Goal: Task Accomplishment & Management: Use online tool/utility

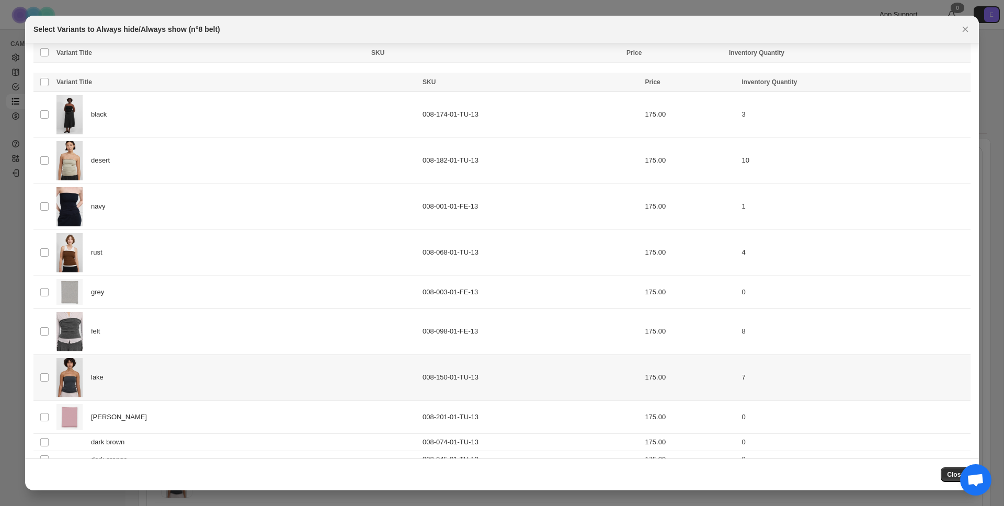
scroll to position [35, 0]
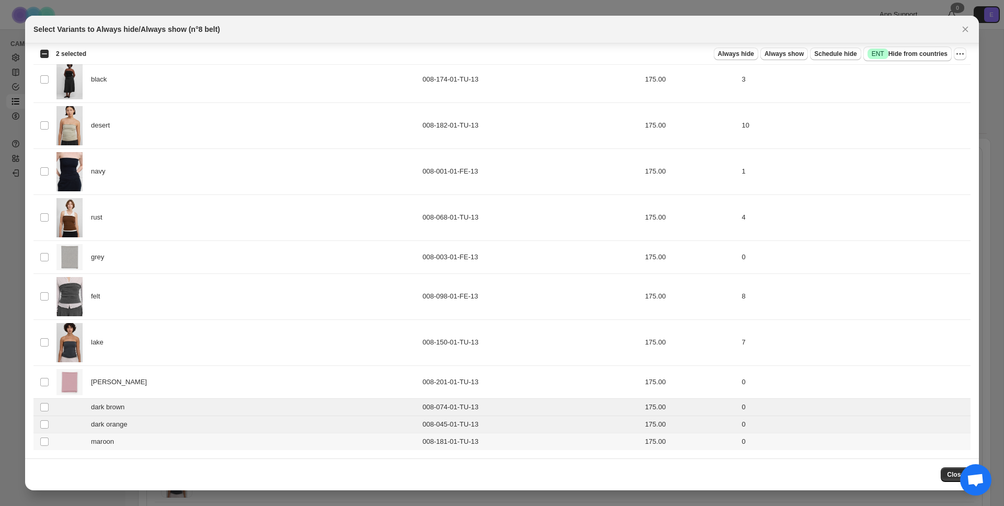
click at [45, 436] on td "Select product variant" at bounding box center [43, 441] width 20 height 17
click at [848, 55] on span "Schedule hide" at bounding box center [835, 54] width 42 height 8
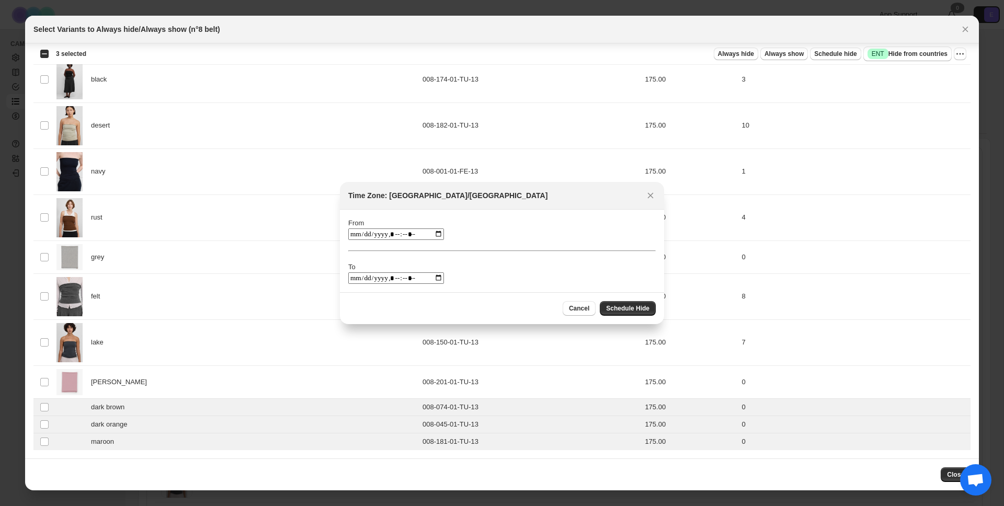
click at [432, 238] on input ":rl:" at bounding box center [396, 234] width 96 height 12
type input "**********"
click at [545, 292] on div "Time Zone: [GEOGRAPHIC_DATA]/[GEOGRAPHIC_DATA] From To Cancel Schedule Hide" at bounding box center [502, 253] width 324 height 142
drag, startPoint x: 386, startPoint y: 275, endPoint x: 401, endPoint y: 274, distance: 14.6
click at [386, 275] on input ":rl:" at bounding box center [396, 278] width 96 height 12
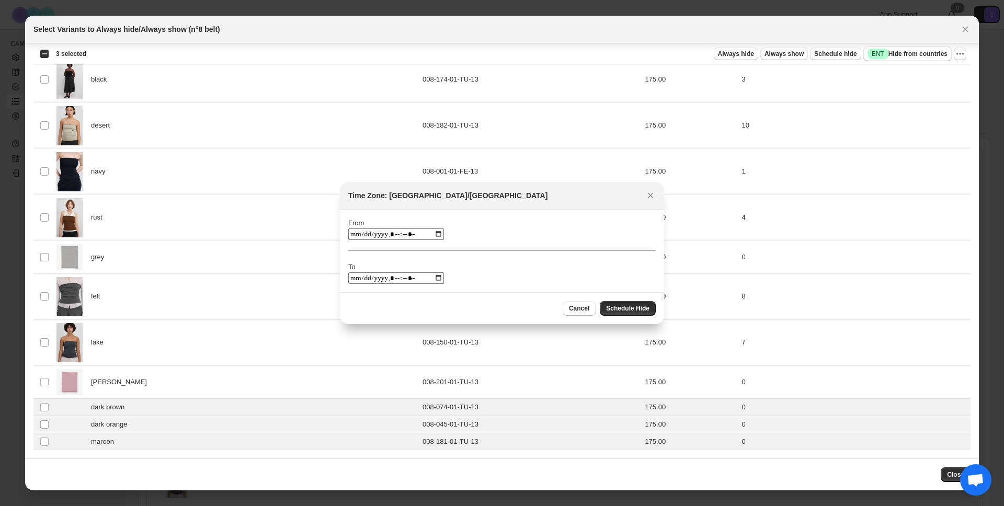
click at [431, 277] on input ":rl:" at bounding box center [396, 278] width 96 height 12
type input "**********"
click at [589, 287] on section "From To" at bounding box center [502, 251] width 324 height 83
click at [623, 306] on span "Schedule Hide" at bounding box center [627, 308] width 43 height 8
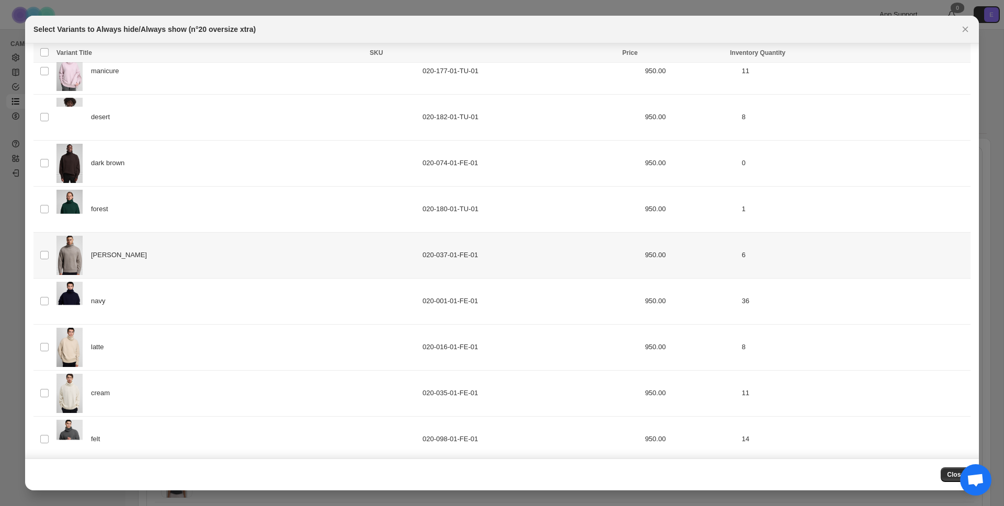
scroll to position [312, 0]
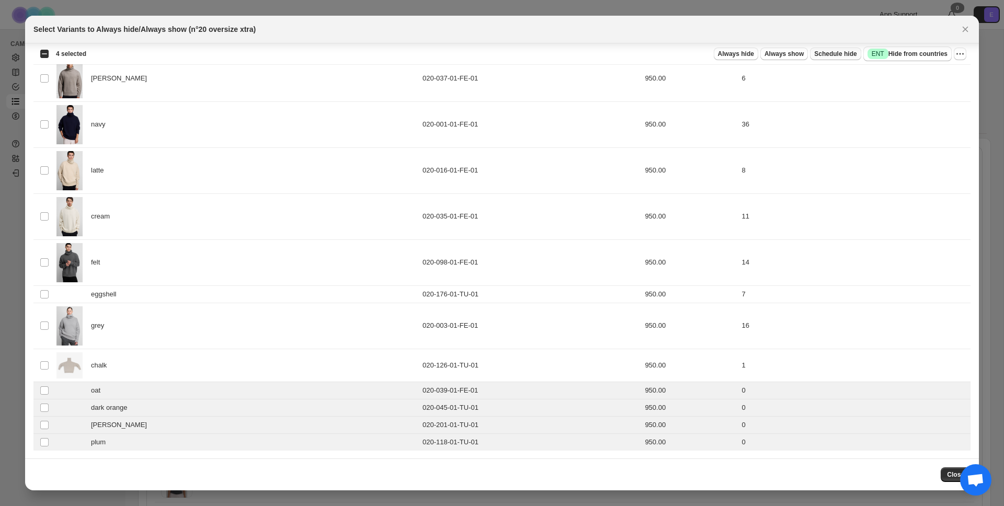
click at [826, 52] on span "Schedule hide" at bounding box center [835, 54] width 42 height 8
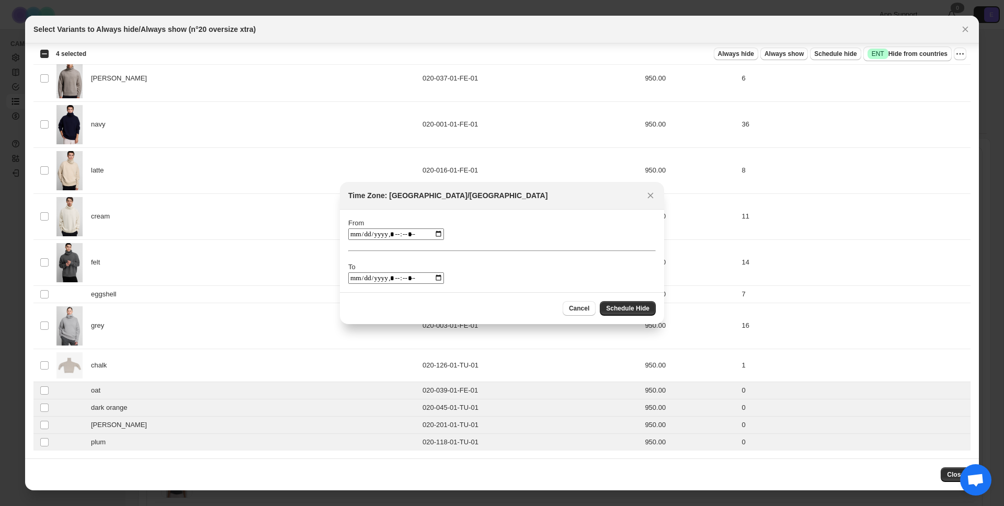
click at [438, 238] on div "From To" at bounding box center [501, 251] width 307 height 66
click at [431, 235] on input ":rs:" at bounding box center [396, 234] width 96 height 12
type input "**********"
drag, startPoint x: 446, startPoint y: 215, endPoint x: 411, endPoint y: 272, distance: 66.2
click at [446, 215] on section "From To" at bounding box center [502, 251] width 324 height 83
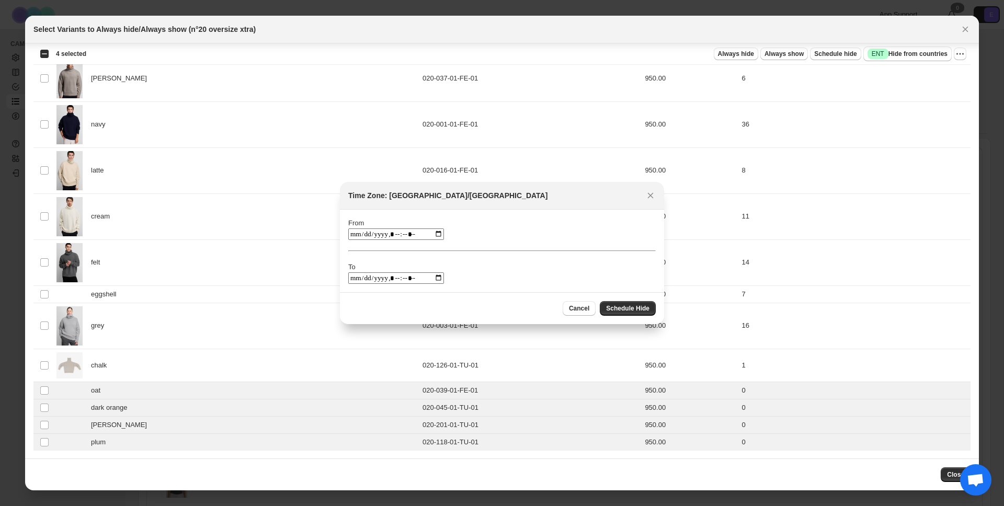
click at [397, 281] on input ":rs:" at bounding box center [396, 278] width 96 height 12
click at [431, 280] on input ":rs:" at bounding box center [396, 278] width 96 height 12
click at [420, 277] on input ":rs:" at bounding box center [396, 278] width 96 height 12
type input "**********"
click at [456, 276] on div "From To" at bounding box center [501, 251] width 307 height 66
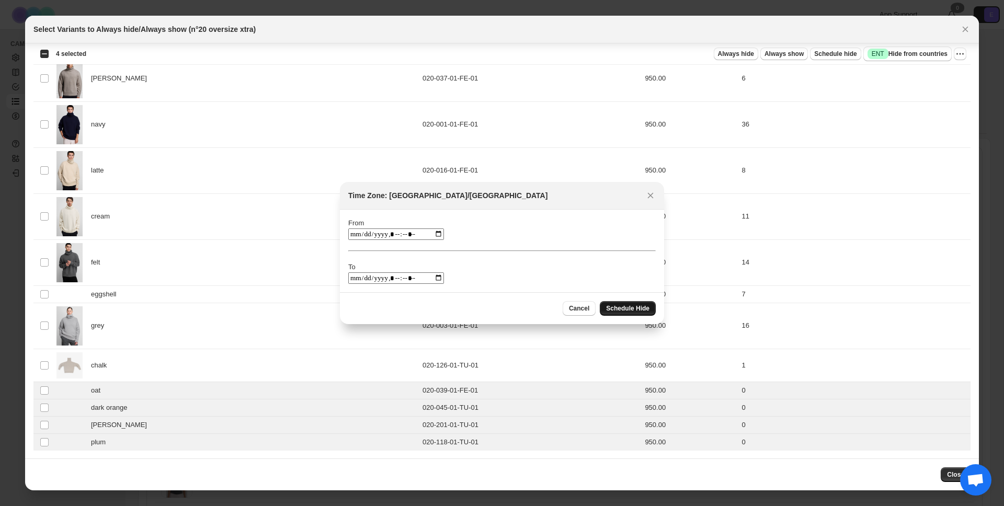
click at [627, 308] on span "Schedule Hide" at bounding box center [627, 308] width 43 height 8
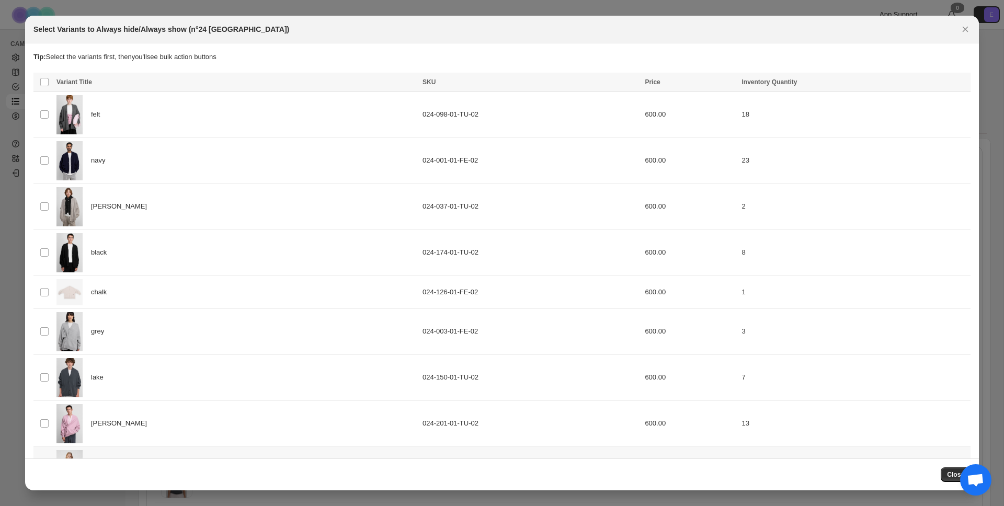
scroll to position [122, 0]
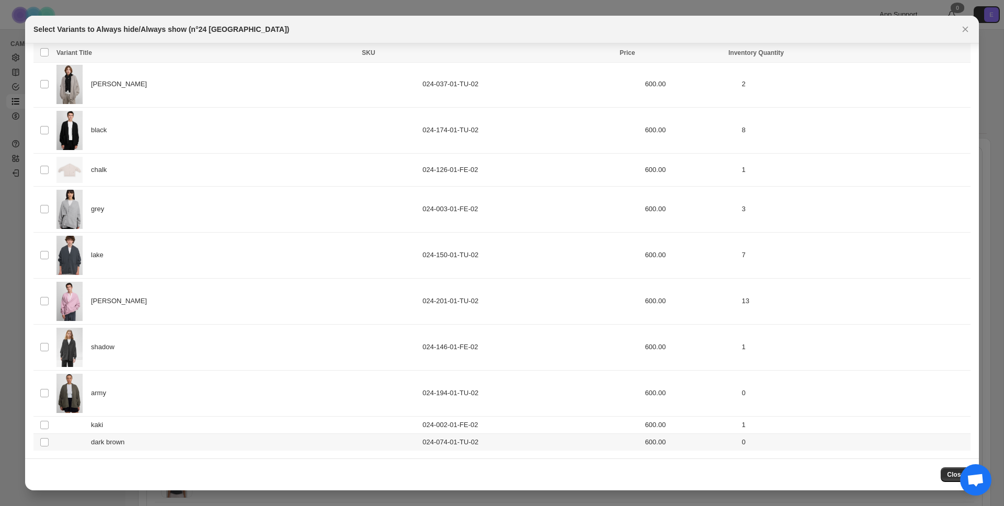
click at [50, 442] on td "Select product variant" at bounding box center [43, 441] width 20 height 17
click at [831, 53] on span "Schedule hide" at bounding box center [835, 54] width 42 height 8
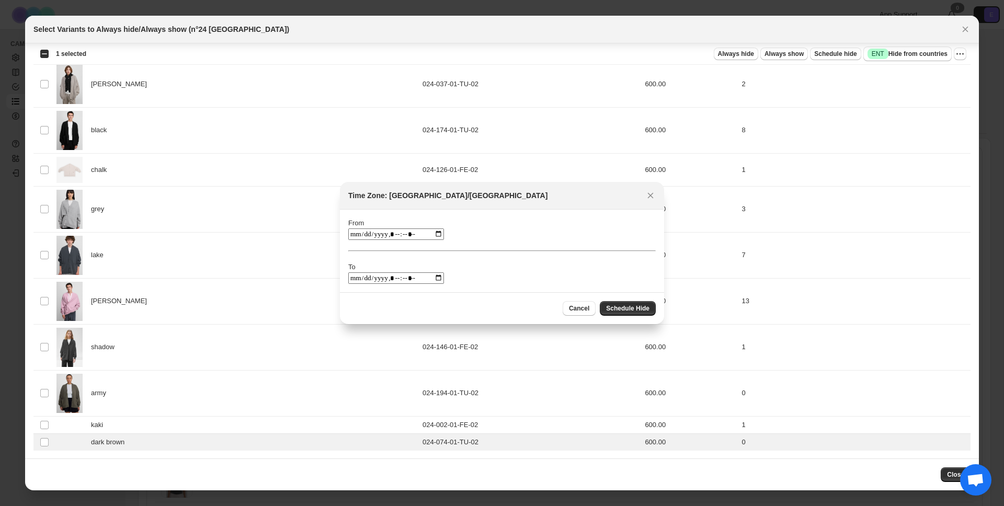
click at [433, 234] on input ":rm:" at bounding box center [396, 234] width 96 height 12
type input "**********"
drag, startPoint x: 506, startPoint y: 222, endPoint x: 441, endPoint y: 258, distance: 73.7
click at [506, 222] on div "From To" at bounding box center [501, 251] width 307 height 66
drag, startPoint x: 433, startPoint y: 278, endPoint x: 442, endPoint y: 313, distance: 35.6
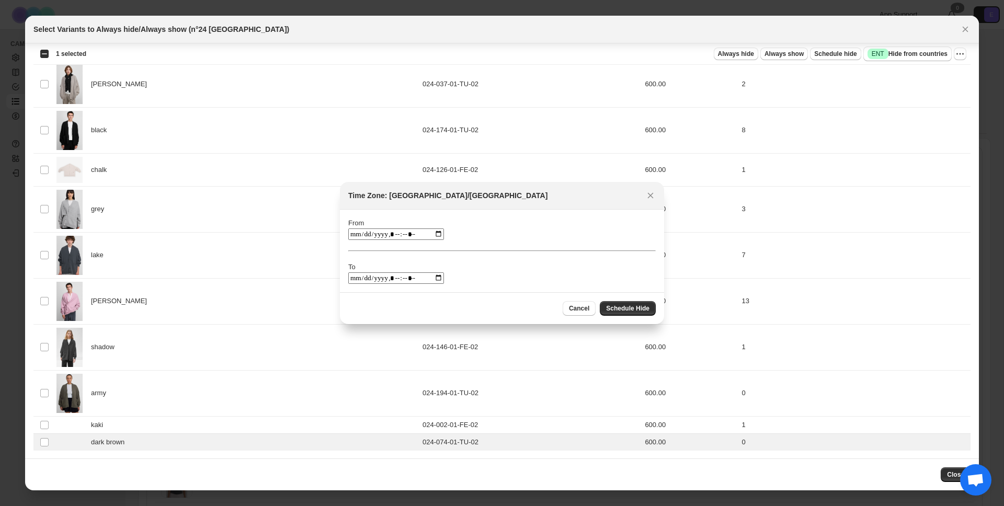
click at [433, 278] on input ":rm:" at bounding box center [396, 278] width 96 height 12
click at [420, 280] on input ":rm:" at bounding box center [396, 278] width 96 height 12
type input "**********"
click at [625, 311] on span "Schedule Hide" at bounding box center [627, 308] width 43 height 8
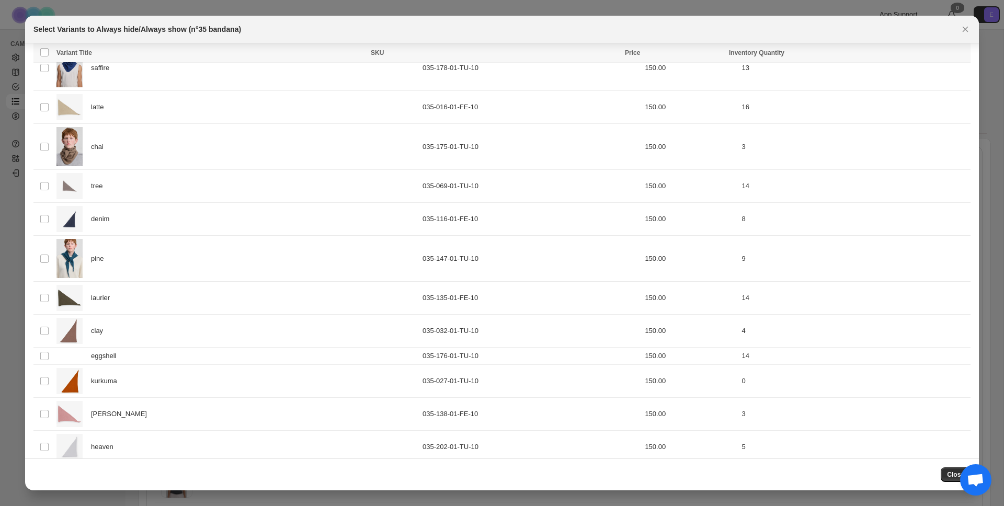
scroll to position [863, 0]
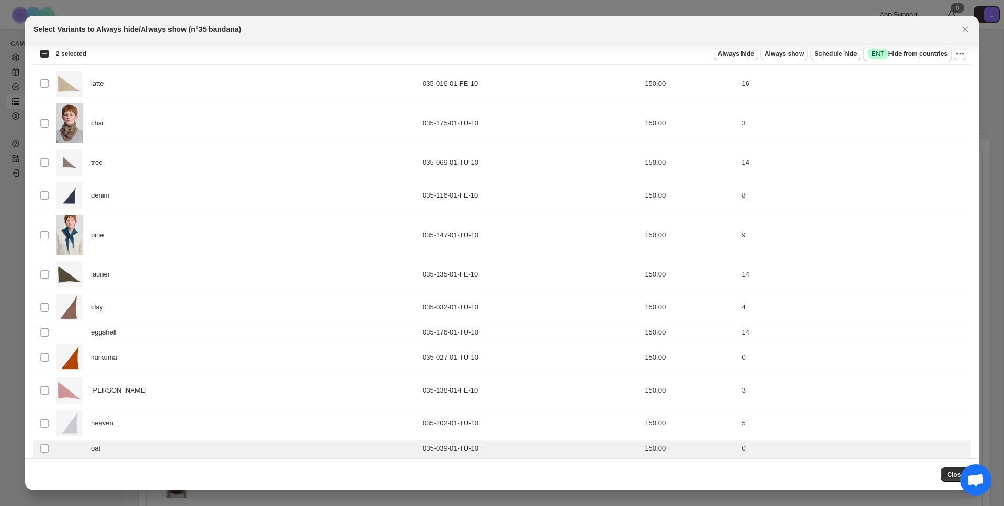
click at [44, 475] on td "Select product variant" at bounding box center [43, 483] width 20 height 17
click at [49, 496] on span ":r4:" at bounding box center [44, 500] width 9 height 9
click at [832, 46] on div "Select all 36 product variants 5 selected Always hide Always show Schedule hide…" at bounding box center [501, 53] width 937 height 21
click at [832, 51] on span "Schedule hide" at bounding box center [835, 54] width 42 height 8
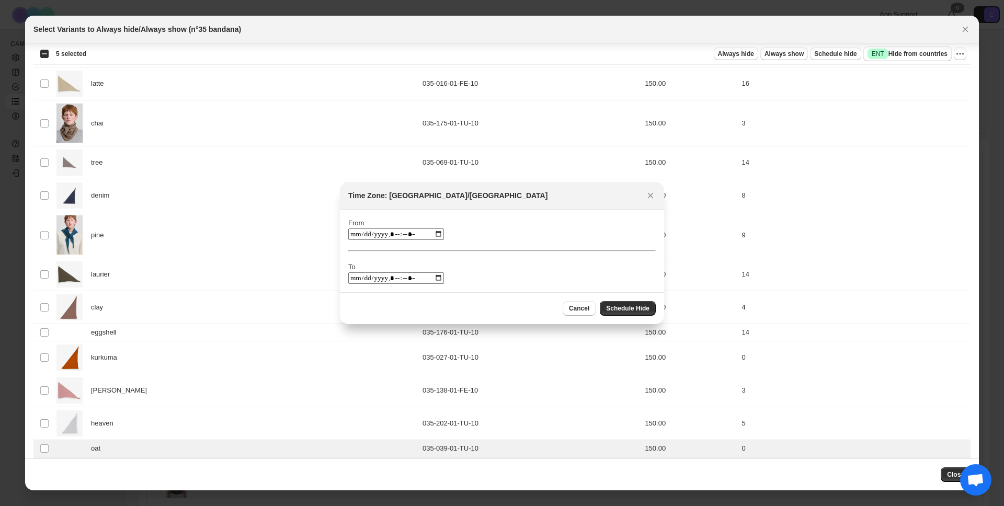
click at [434, 234] on input ":r1e:" at bounding box center [396, 234] width 96 height 12
type input "**********"
drag, startPoint x: 492, startPoint y: 227, endPoint x: 434, endPoint y: 267, distance: 70.0
click at [492, 227] on div "From To" at bounding box center [501, 251] width 307 height 66
click at [436, 275] on input ":r1e:" at bounding box center [396, 278] width 96 height 12
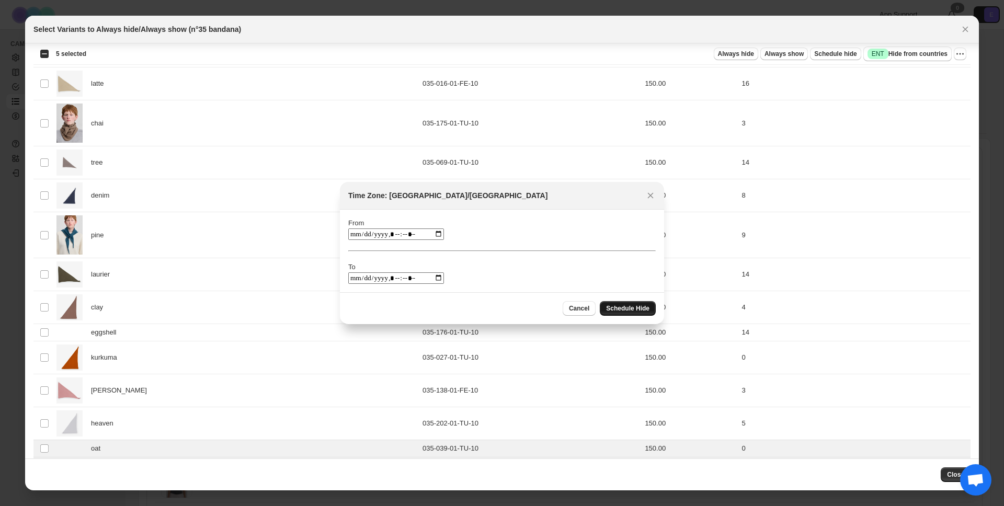
type input "**********"
click at [620, 308] on span "Schedule Hide" at bounding box center [627, 308] width 43 height 8
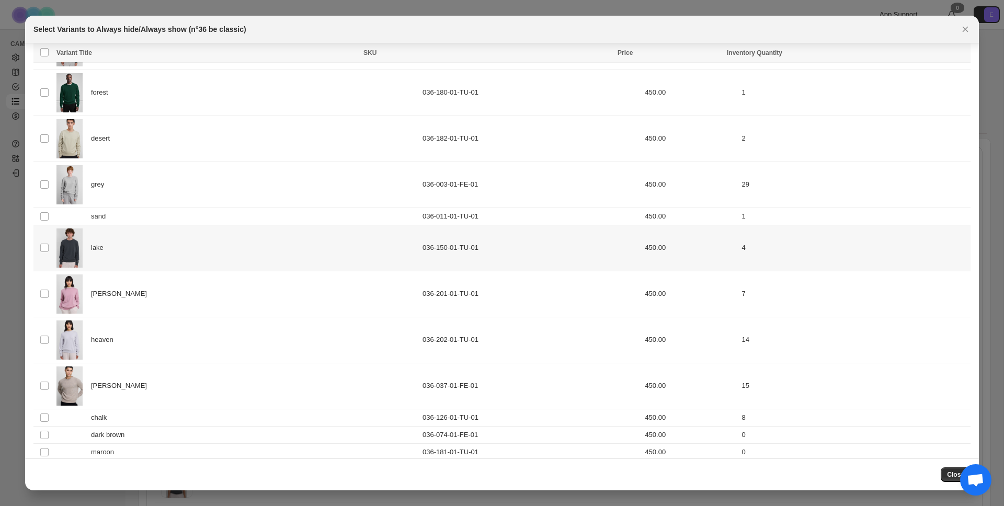
scroll to position [233, 0]
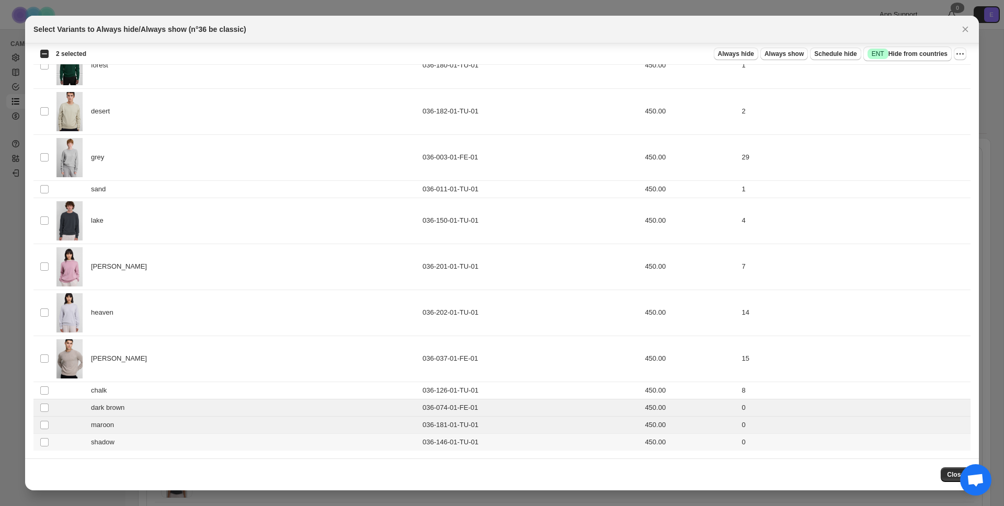
click at [49, 439] on td "Select product variant" at bounding box center [43, 441] width 20 height 17
click at [820, 53] on span "Schedule hide" at bounding box center [835, 54] width 42 height 8
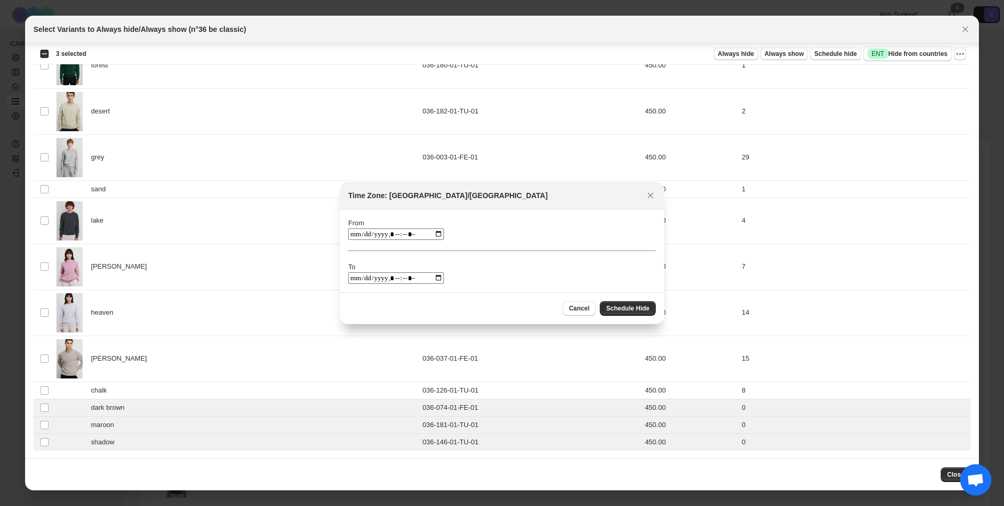
click at [433, 236] on input ":rq:" at bounding box center [396, 234] width 96 height 12
type input "**********"
click at [499, 228] on div "From To" at bounding box center [501, 251] width 307 height 66
click at [435, 278] on input ":rq:" at bounding box center [396, 278] width 96 height 12
type input "**********"
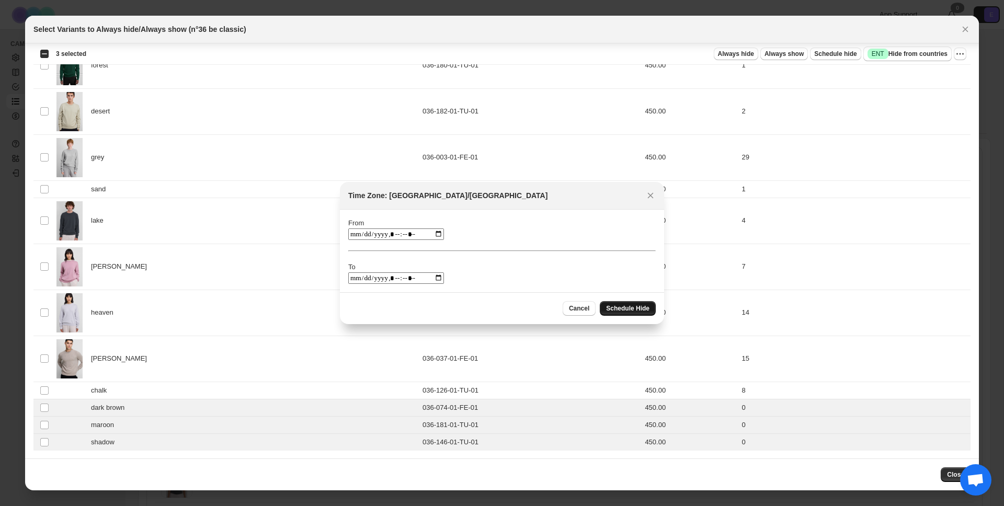
click at [622, 308] on span "Schedule Hide" at bounding box center [627, 308] width 43 height 8
